Goal: Task Accomplishment & Management: Use online tool/utility

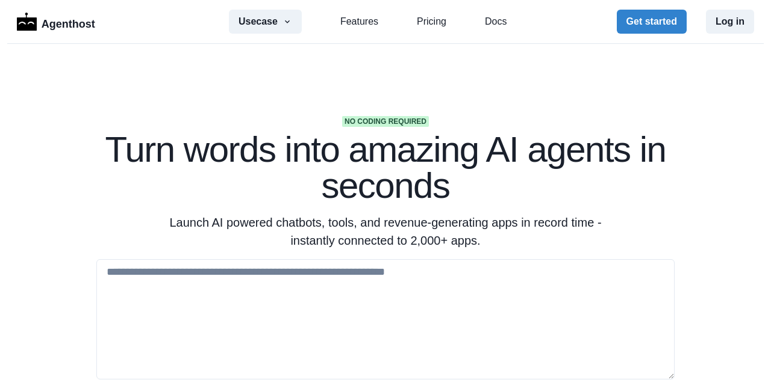
scroll to position [2551, 0]
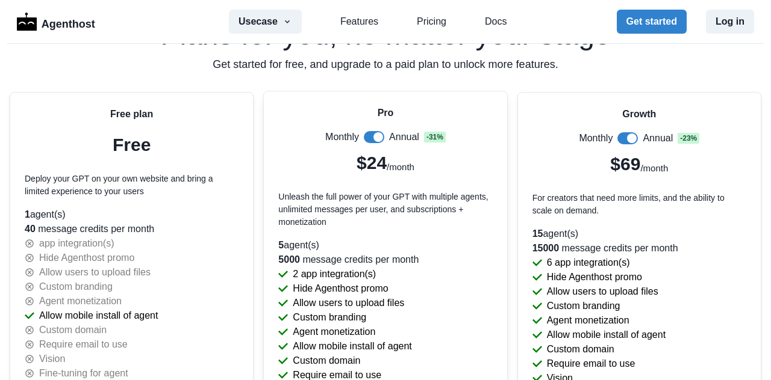
click at [368, 131] on span at bounding box center [374, 137] width 20 height 12
click at [373, 133] on span at bounding box center [374, 137] width 20 height 12
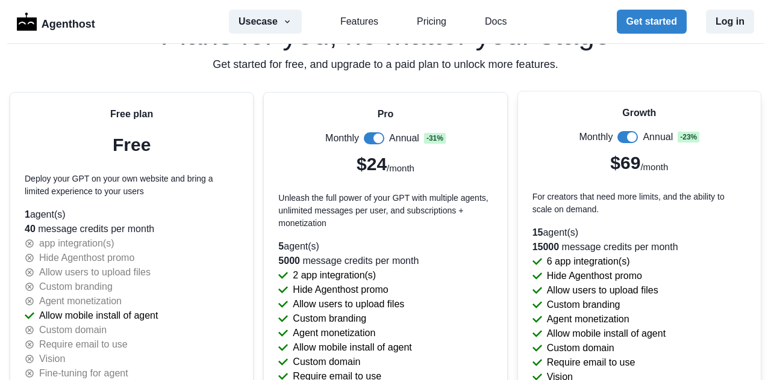
click at [619, 133] on span at bounding box center [627, 137] width 20 height 12
drag, startPoint x: 619, startPoint y: 133, endPoint x: 590, endPoint y: 137, distance: 29.2
click at [619, 133] on span at bounding box center [623, 137] width 10 height 10
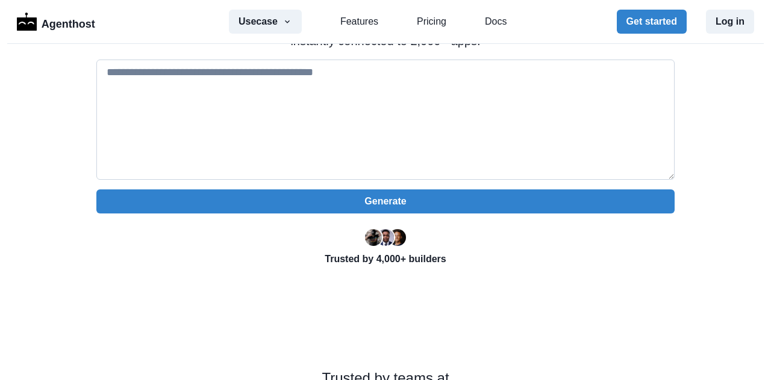
scroll to position [120, 0]
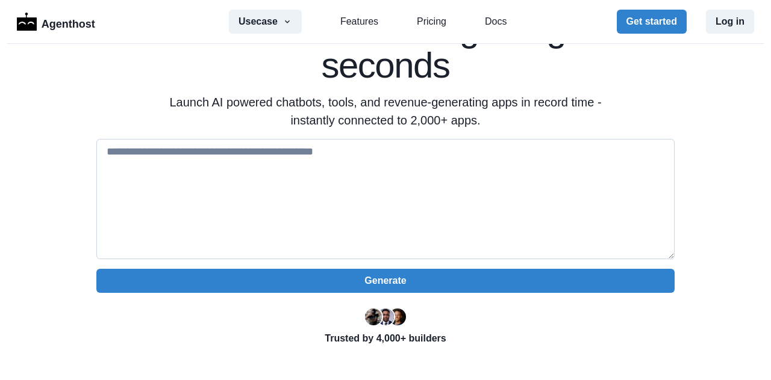
click at [255, 185] on textarea at bounding box center [385, 199] width 578 height 120
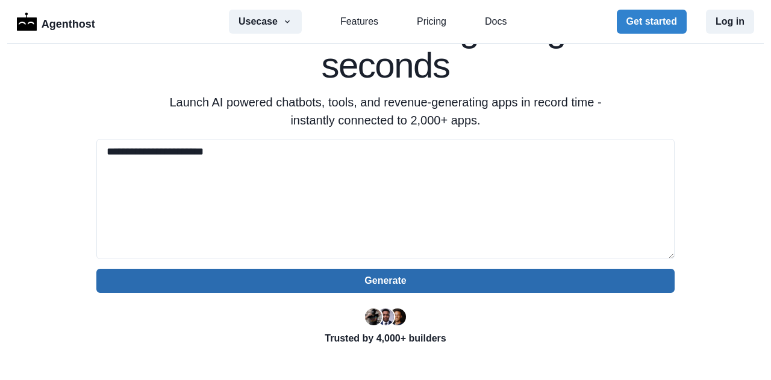
type textarea "**********"
click at [323, 284] on button "Generate" at bounding box center [385, 281] width 578 height 24
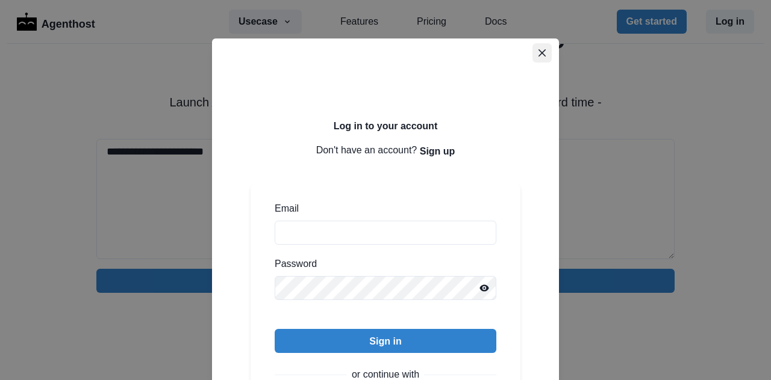
click at [532, 55] on button "Close" at bounding box center [541, 52] width 19 height 19
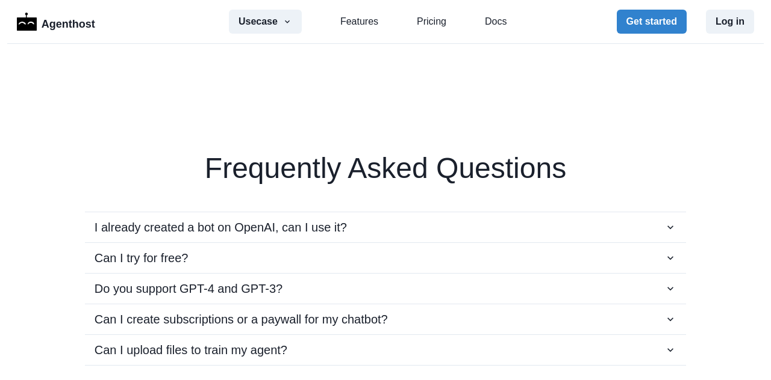
scroll to position [2348, 0]
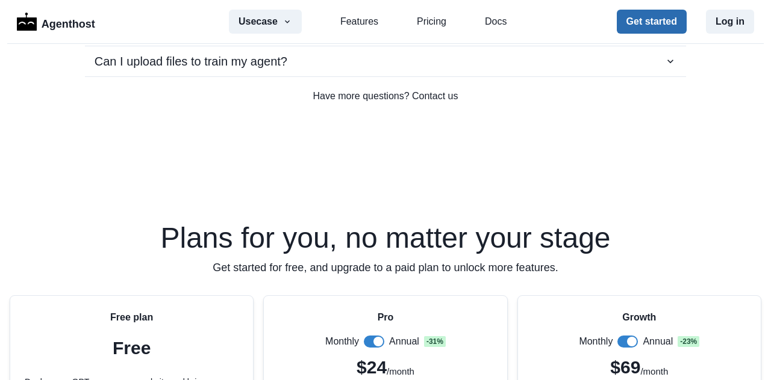
click at [653, 23] on button "Get started" at bounding box center [651, 22] width 70 height 24
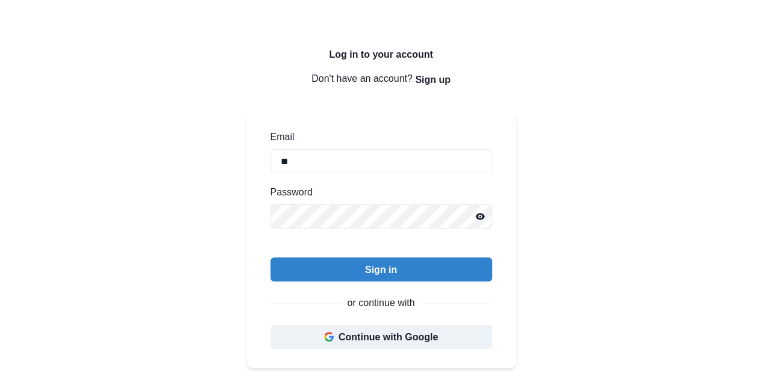
scroll to position [120, 0]
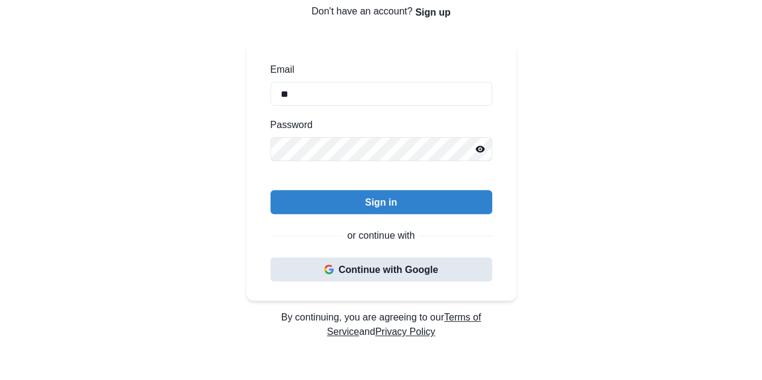
type input "**"
click at [388, 271] on button "Continue with Google" at bounding box center [381, 270] width 222 height 24
